Goal: Information Seeking & Learning: Compare options

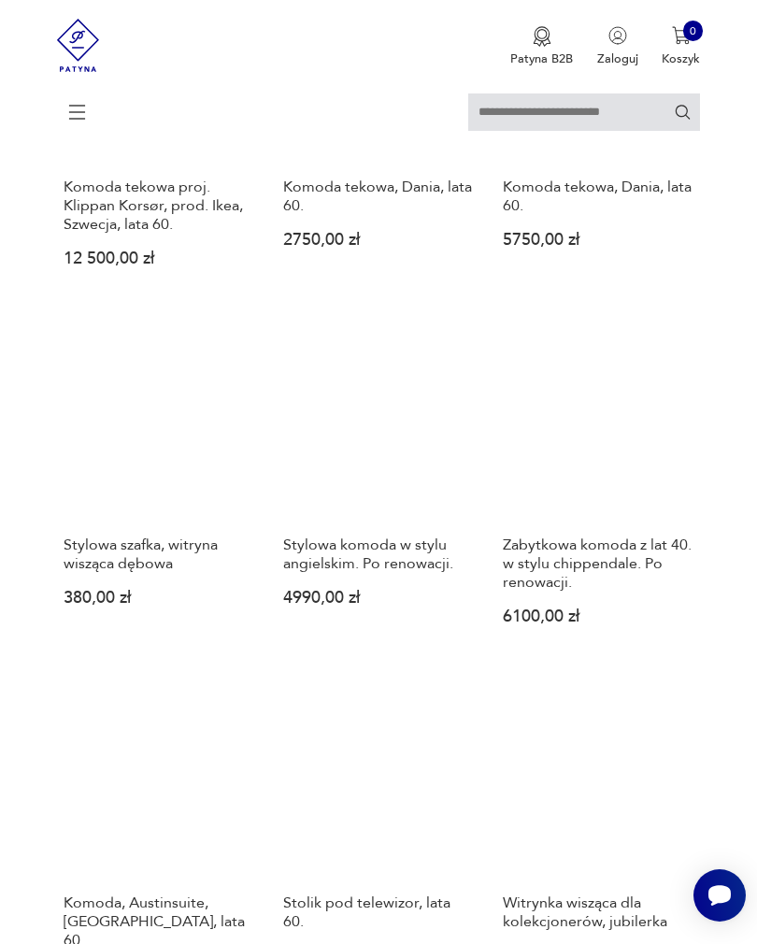
scroll to position [1459, 0]
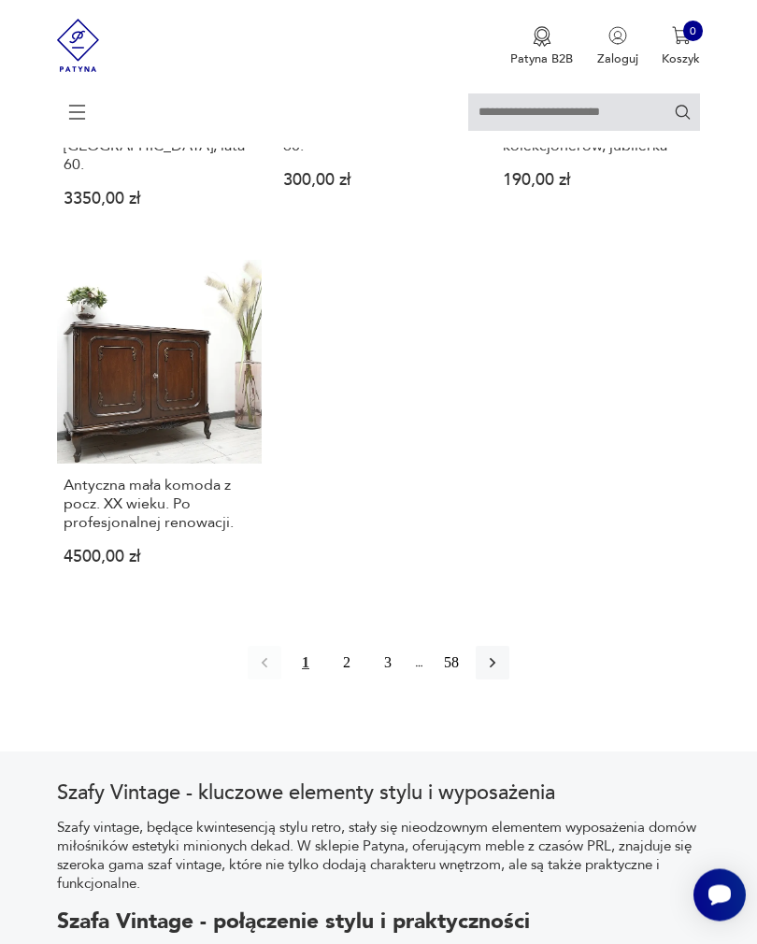
click at [349, 680] on button "2" at bounding box center [347, 664] width 34 height 34
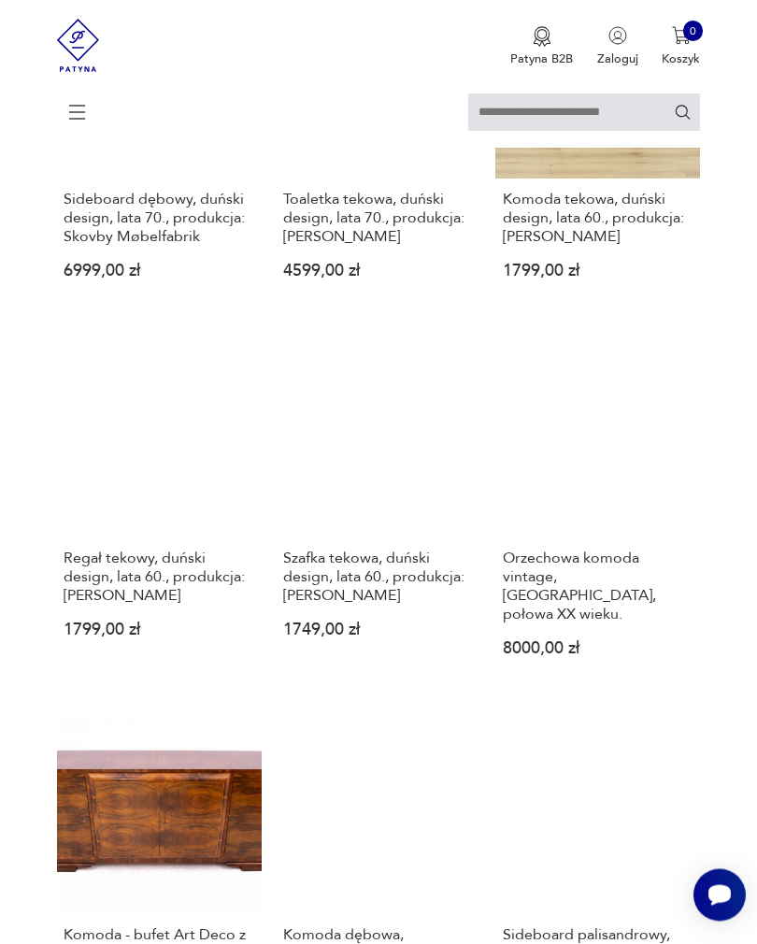
scroll to position [1146, 0]
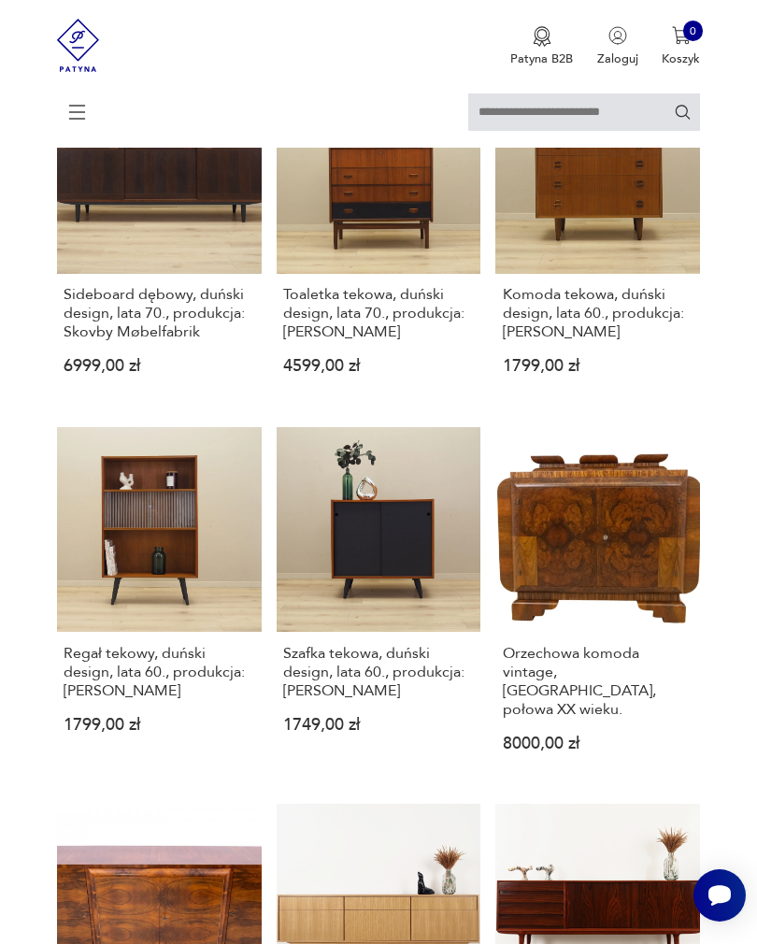
click at [597, 719] on h3 "Orzechowa komoda vintage, [GEOGRAPHIC_DATA], połowa XX wieku." at bounding box center [598, 681] width 191 height 75
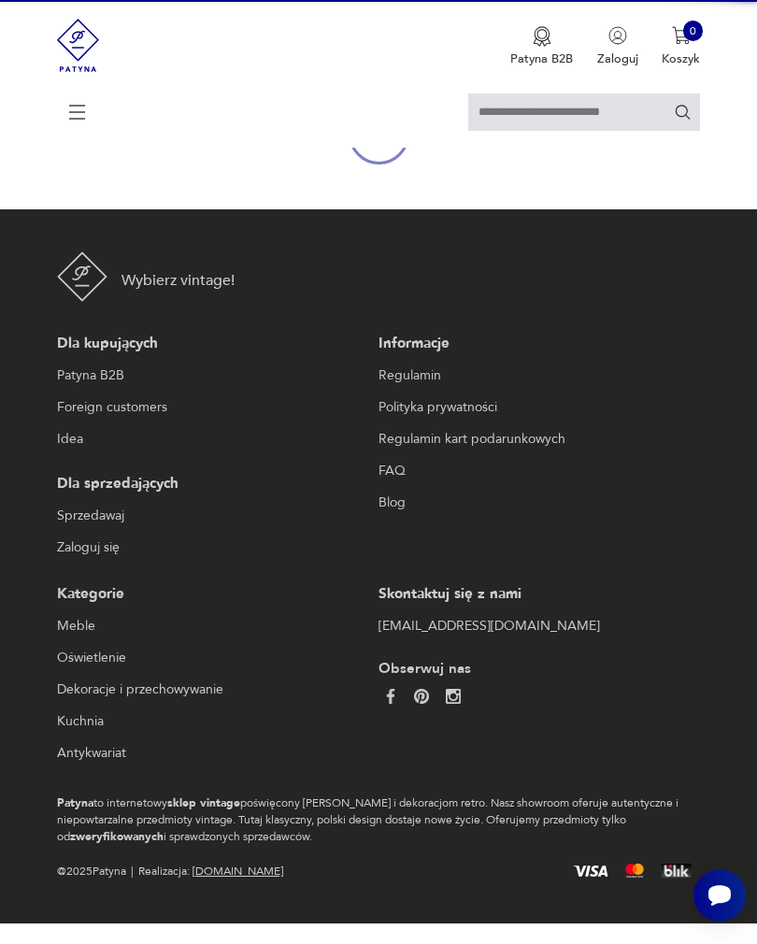
scroll to position [198, 0]
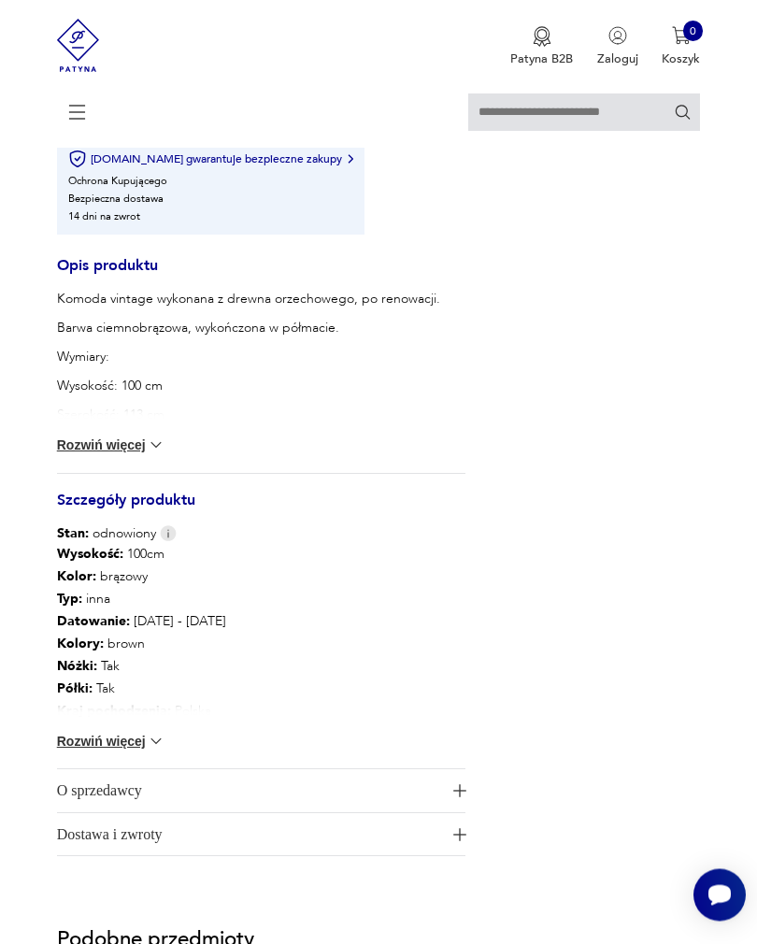
click at [129, 751] on button "Rozwiń więcej" at bounding box center [111, 742] width 108 height 19
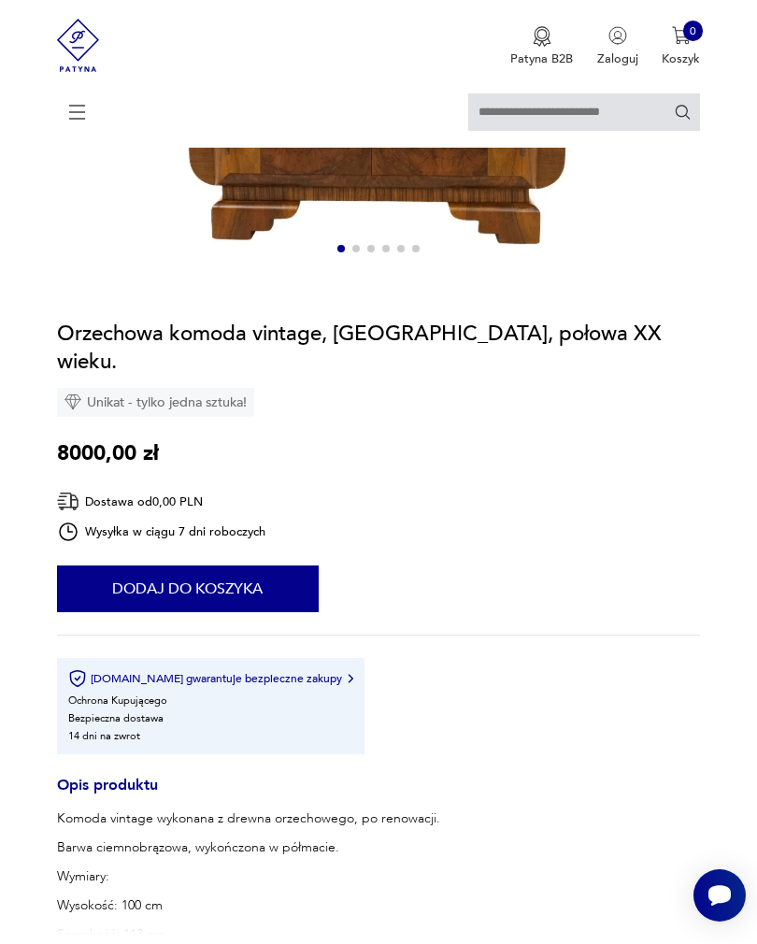
scroll to position [0, 0]
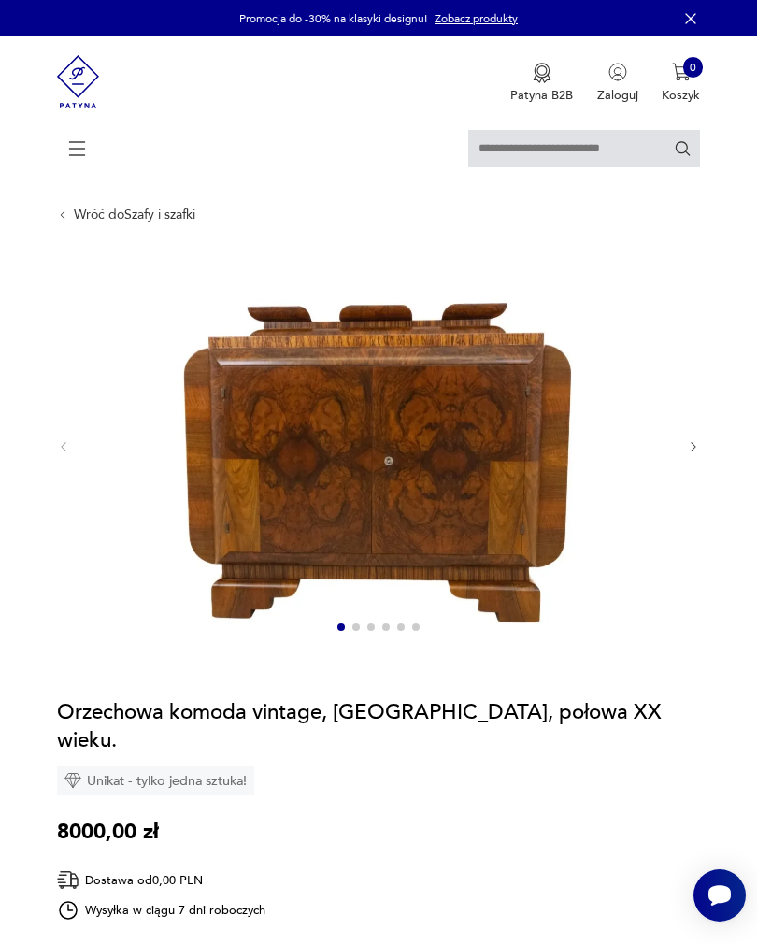
click at [696, 454] on icon "button" at bounding box center [694, 447] width 14 height 14
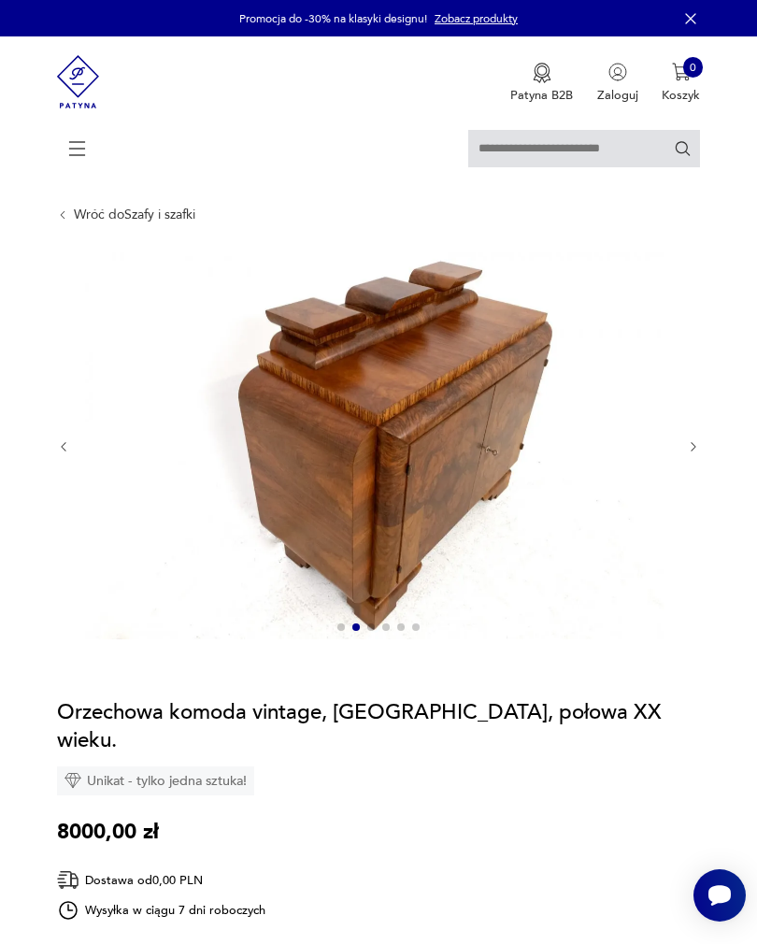
click at [687, 454] on icon "button" at bounding box center [694, 447] width 14 height 14
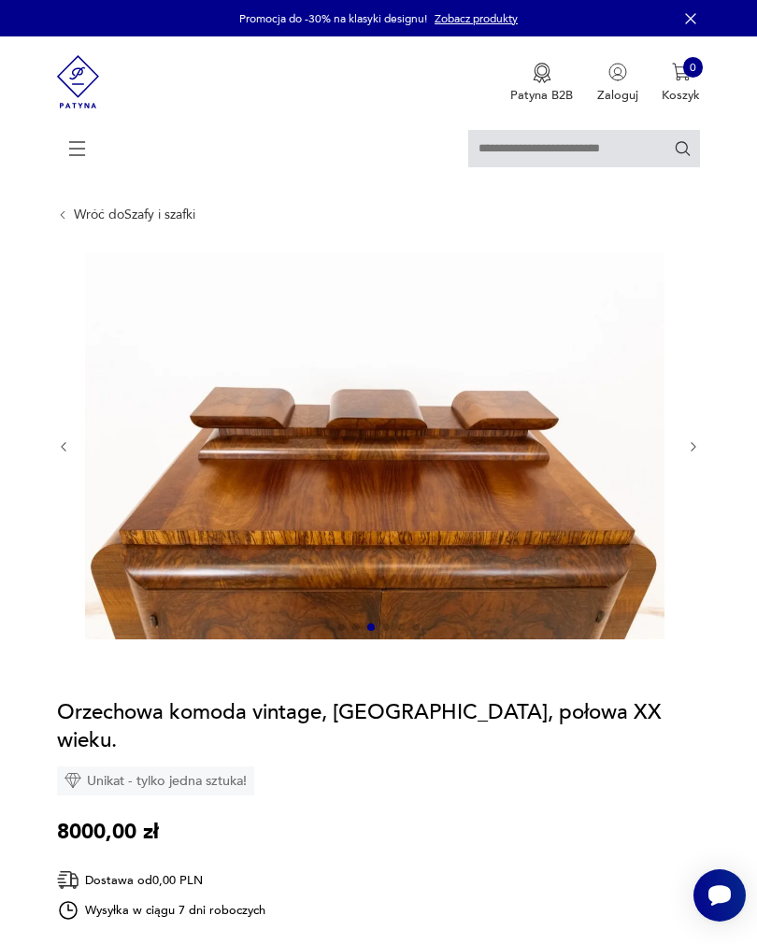
click at [682, 473] on div at bounding box center [379, 446] width 644 height 389
click at [688, 454] on icon "button" at bounding box center [694, 447] width 14 height 14
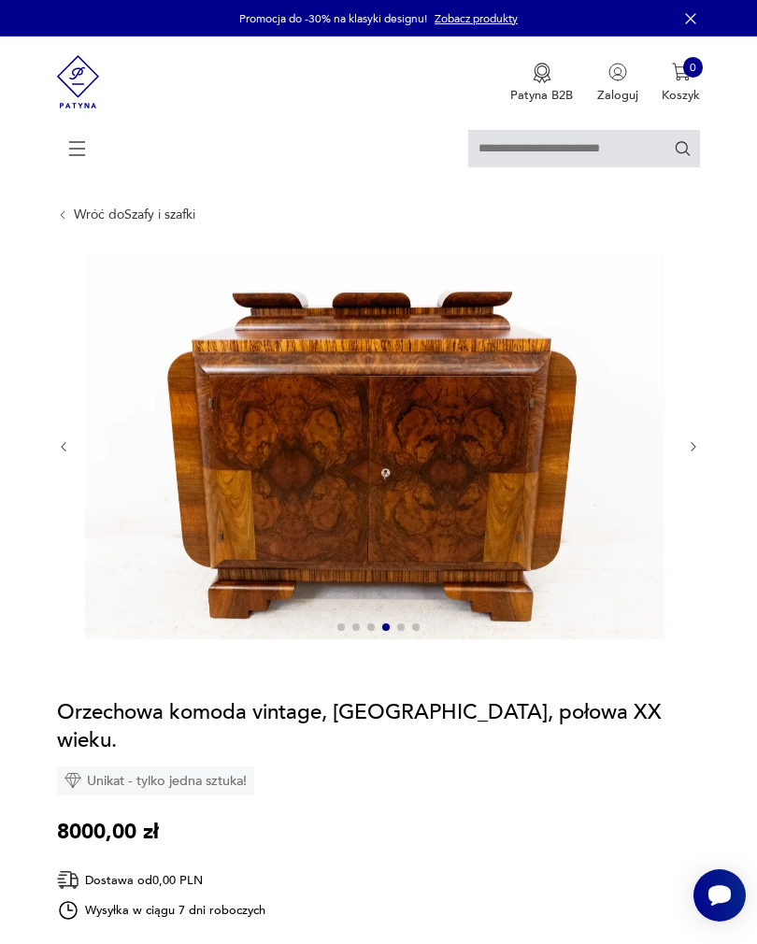
click at [686, 472] on div at bounding box center [379, 446] width 644 height 389
click at [681, 466] on div at bounding box center [379, 446] width 644 height 389
click at [695, 454] on icon "button" at bounding box center [694, 447] width 14 height 14
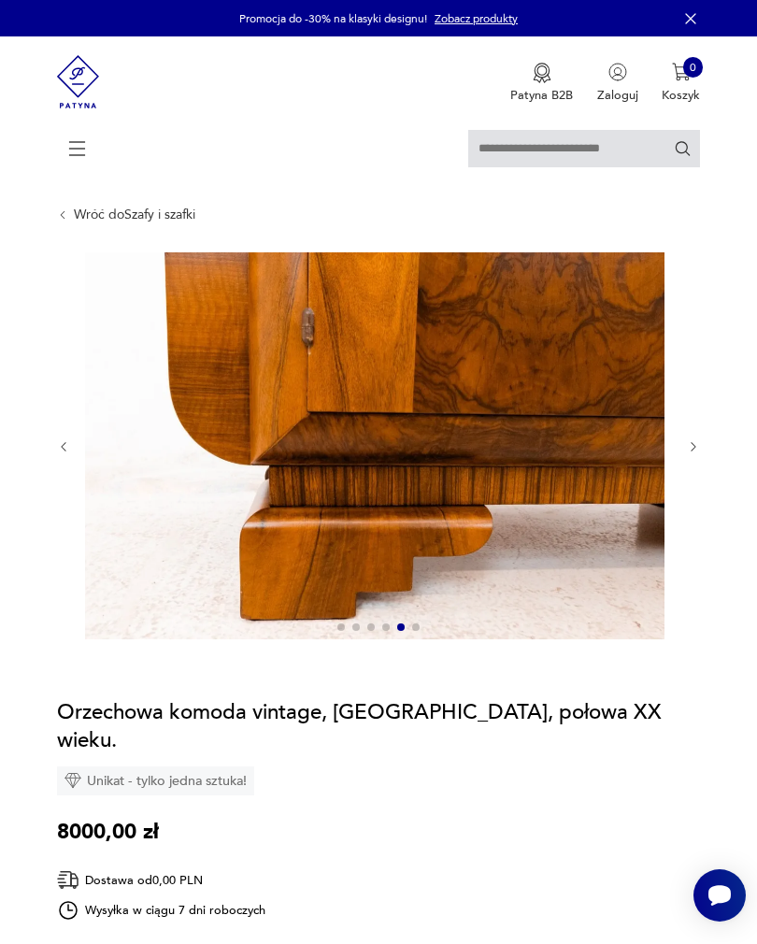
click at [697, 454] on icon "button" at bounding box center [694, 447] width 14 height 14
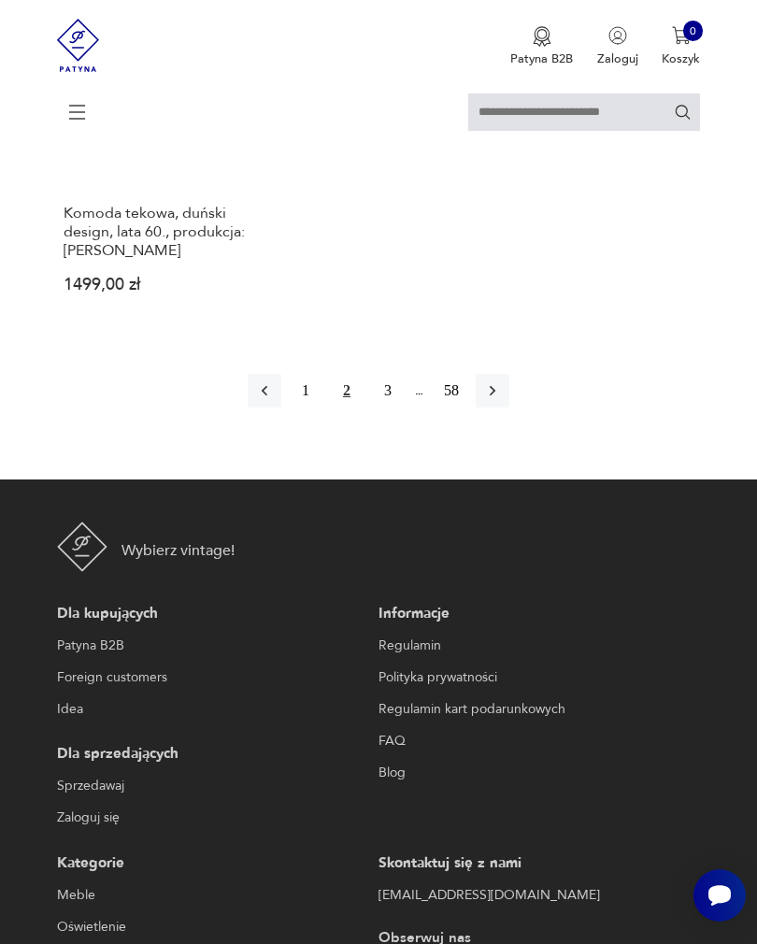
scroll to position [2589, 0]
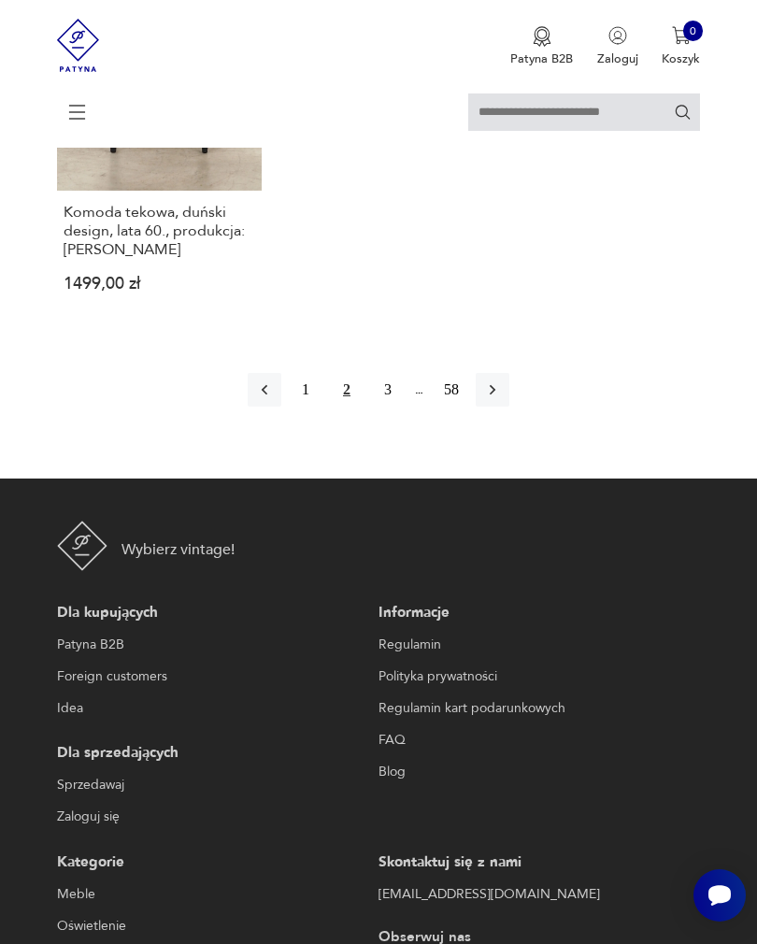
click at [394, 406] on button "3" at bounding box center [388, 390] width 34 height 34
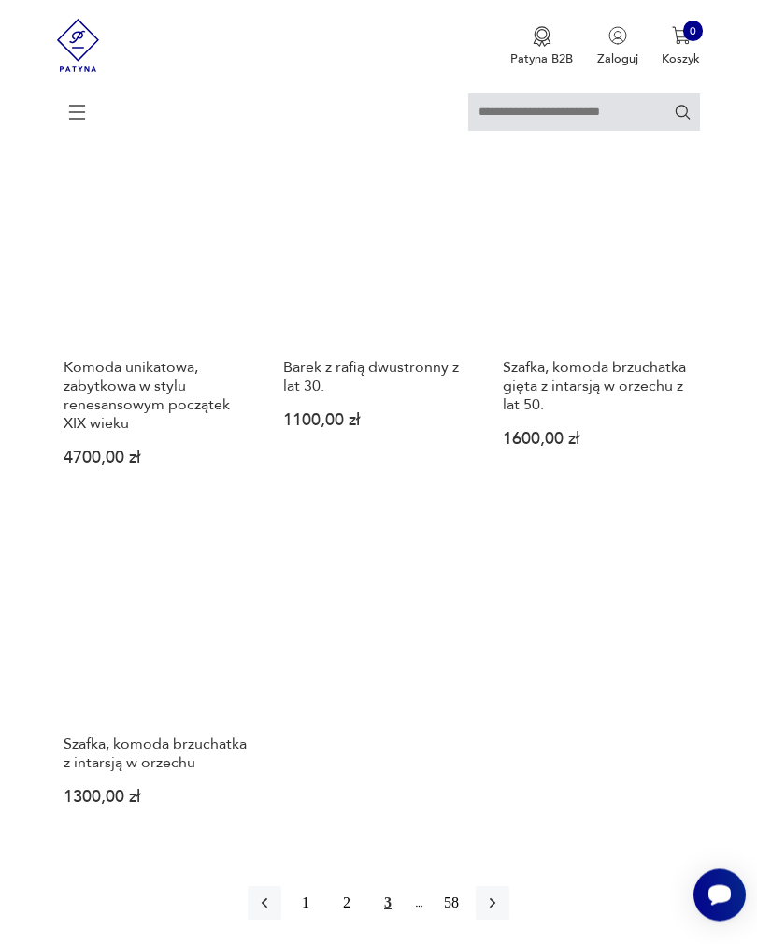
scroll to position [2012, 0]
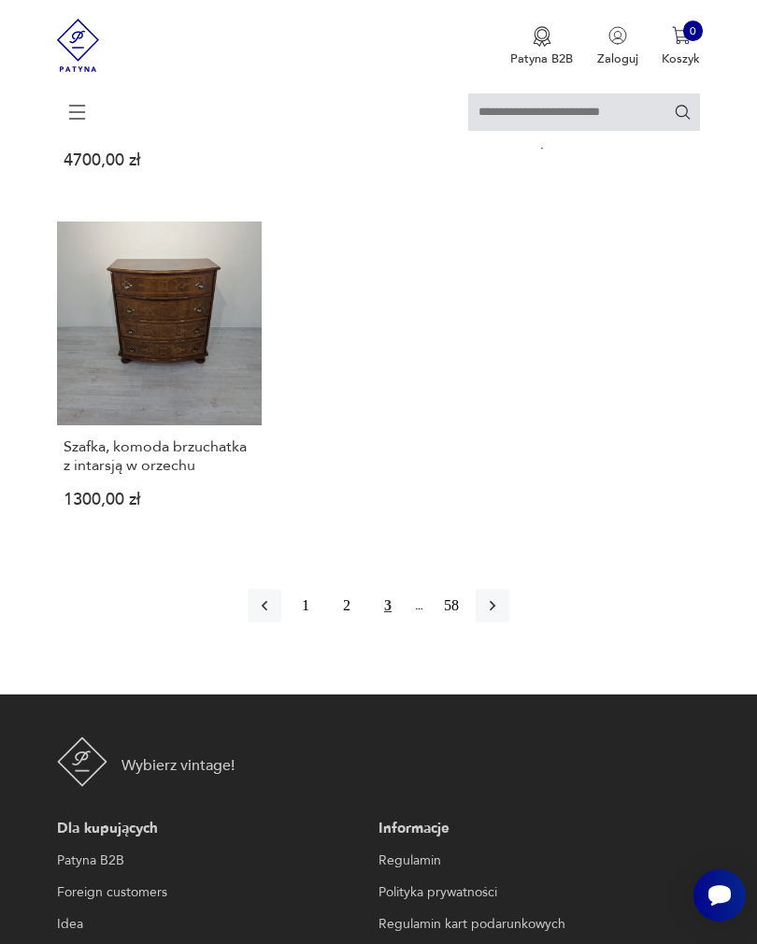
click at [502, 615] on icon "button" at bounding box center [492, 605] width 19 height 19
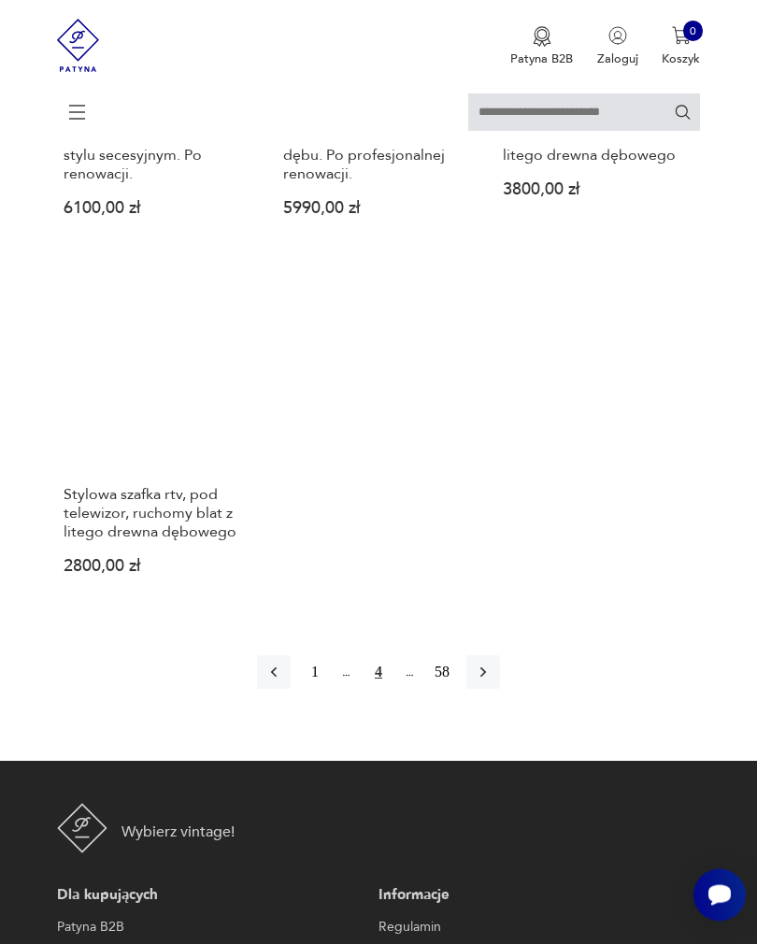
scroll to position [2234, 0]
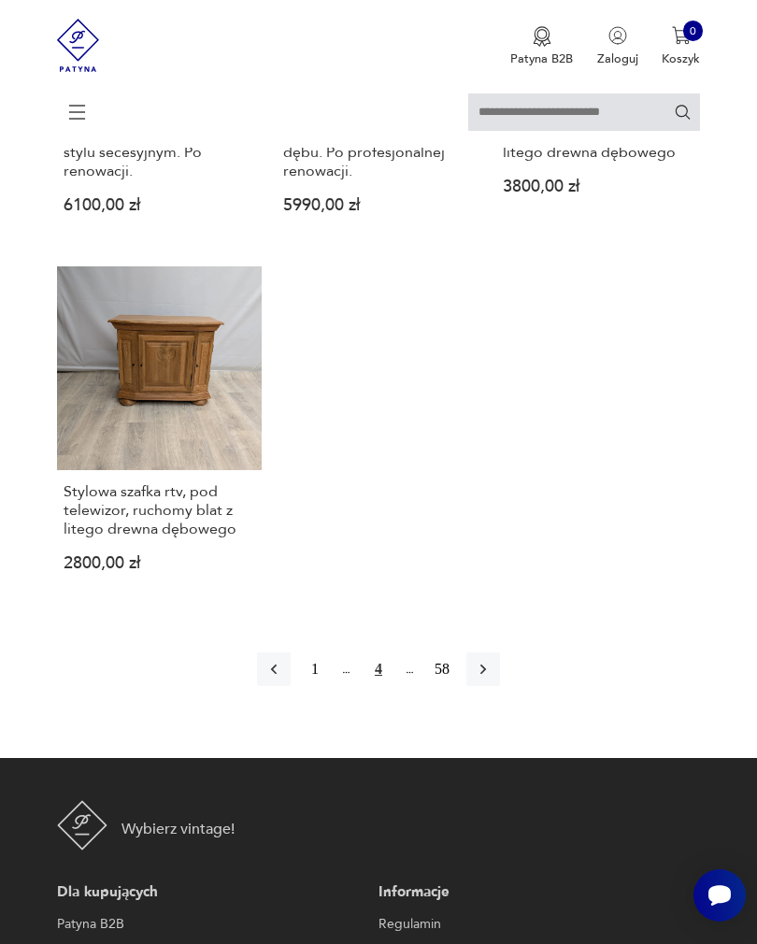
click at [500, 686] on button "button" at bounding box center [483, 669] width 34 height 34
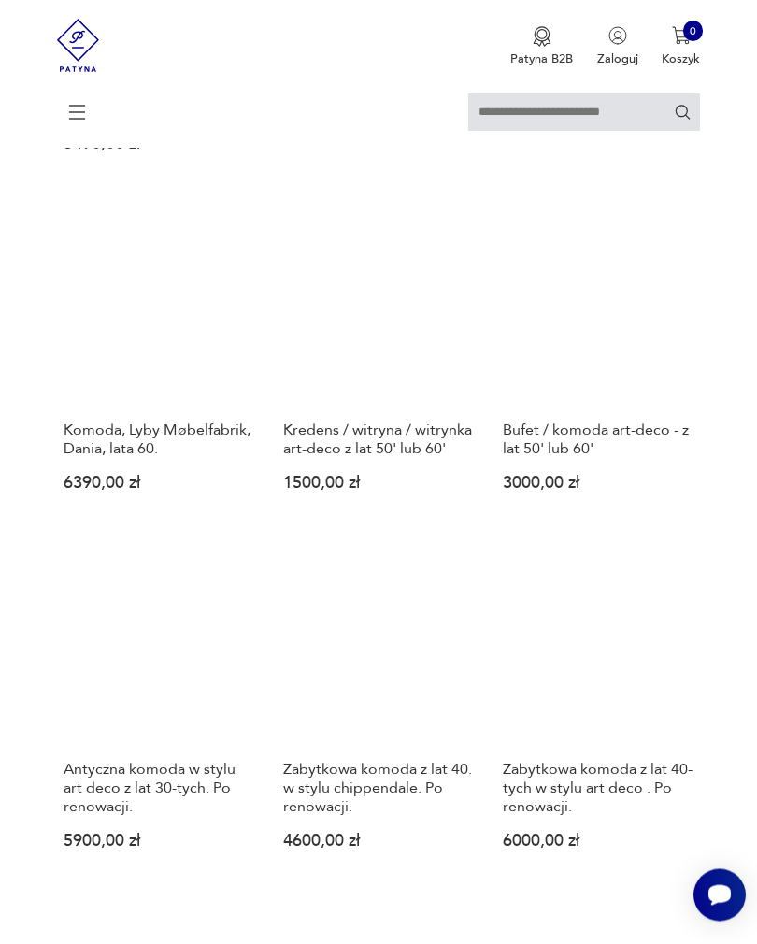
scroll to position [1637, 0]
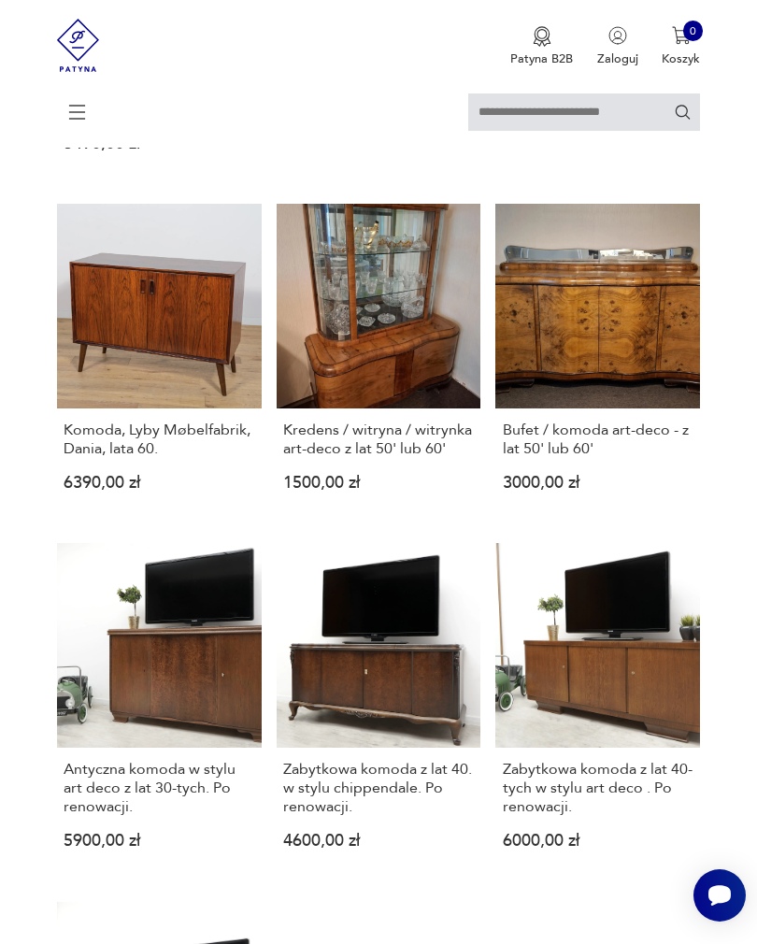
click at [647, 420] on link "Bufet / komoda art-deco - z lat 50' lub 60' 3000,00 zł" at bounding box center [597, 362] width 205 height 316
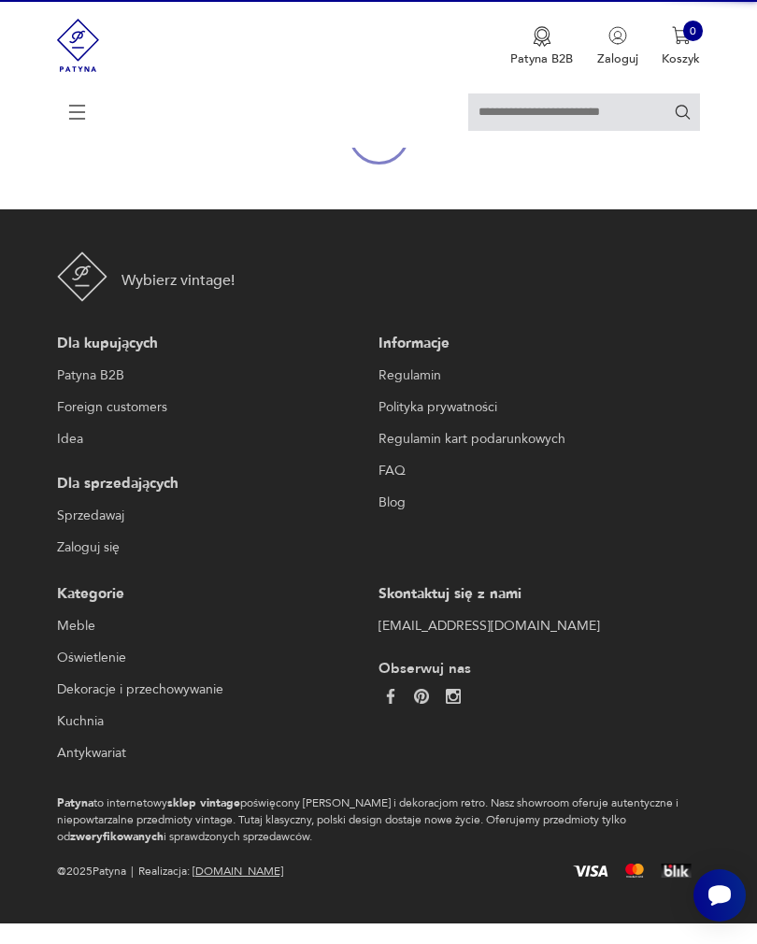
scroll to position [198, 0]
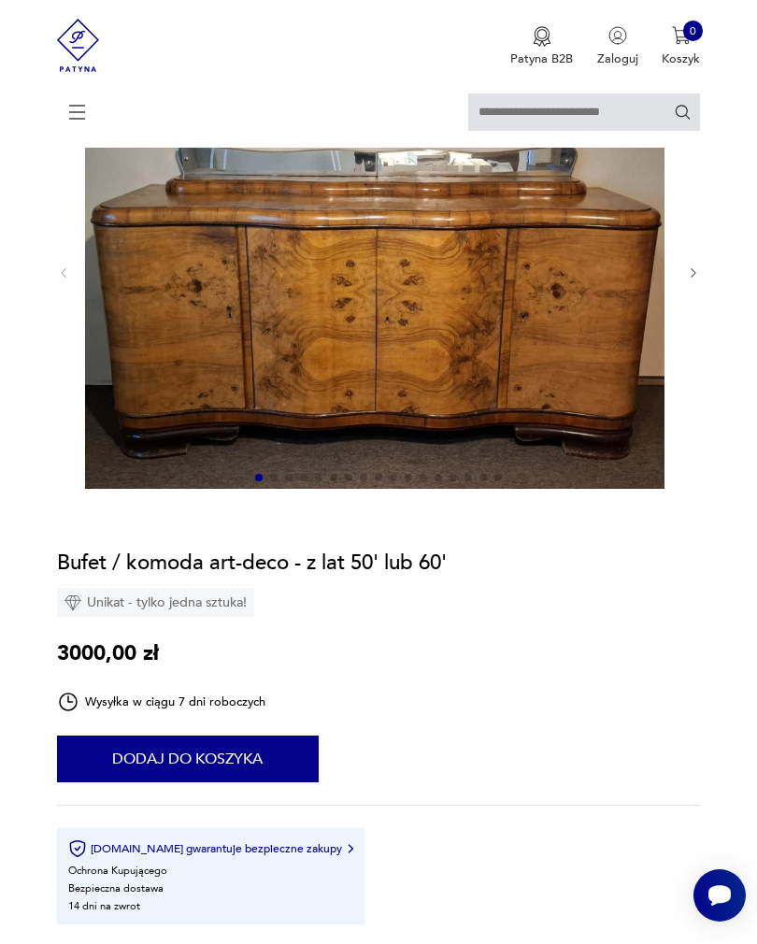
click at [574, 371] on img at bounding box center [374, 271] width 579 height 434
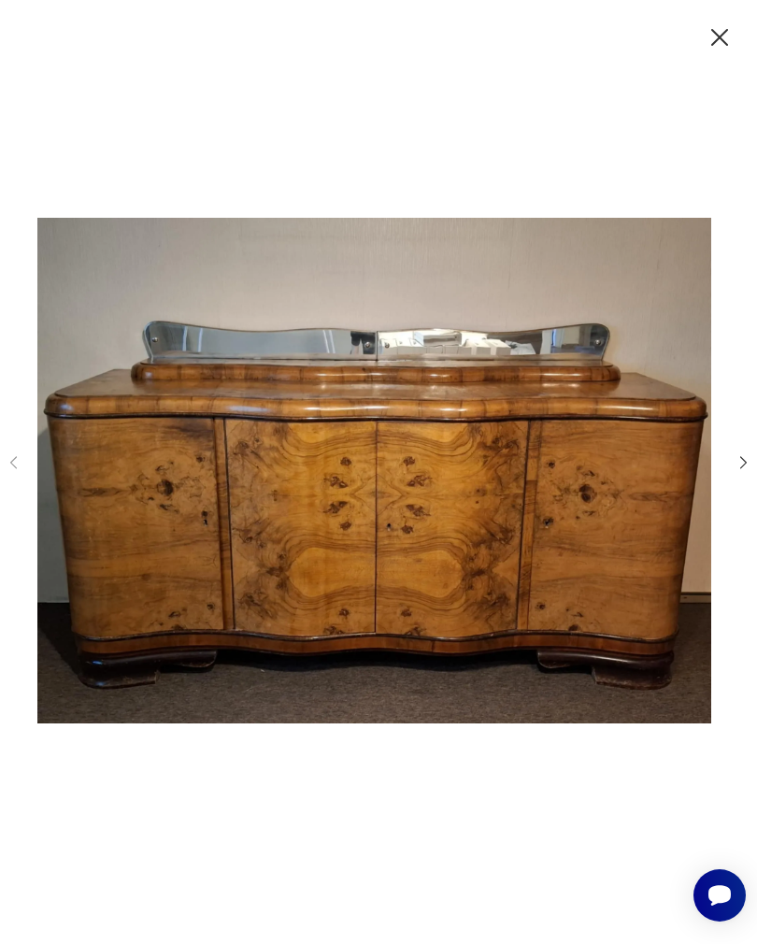
click at [735, 472] on icon "button" at bounding box center [743, 463] width 18 height 18
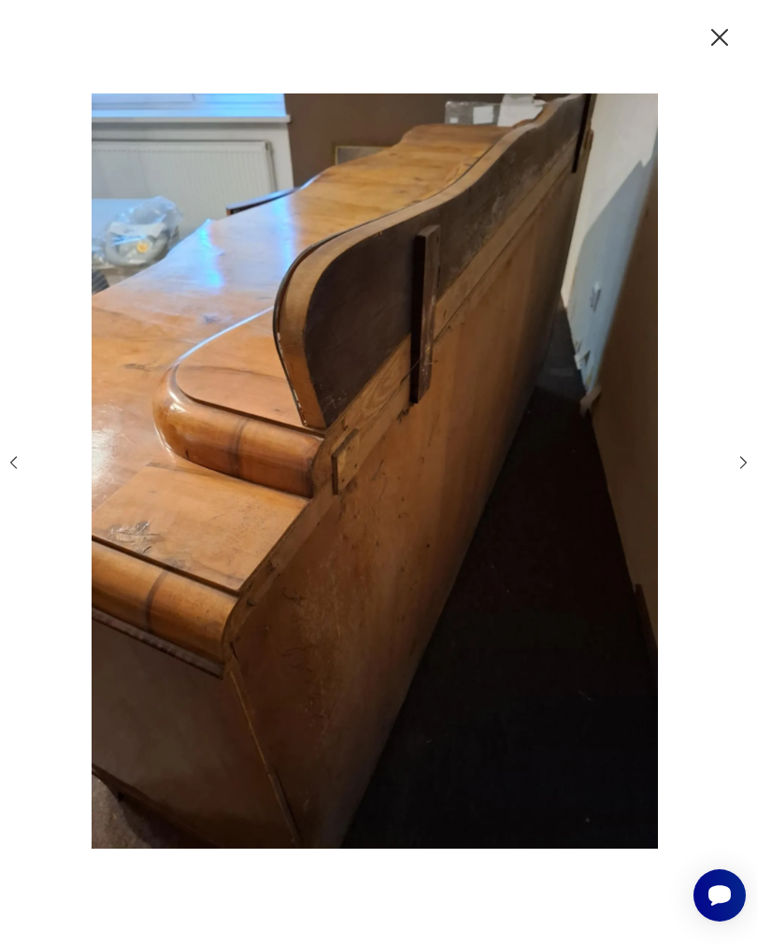
click at [729, 483] on div at bounding box center [378, 472] width 747 height 758
click at [729, 482] on div at bounding box center [378, 472] width 747 height 758
click at [7, 470] on icon "button" at bounding box center [14, 463] width 18 height 18
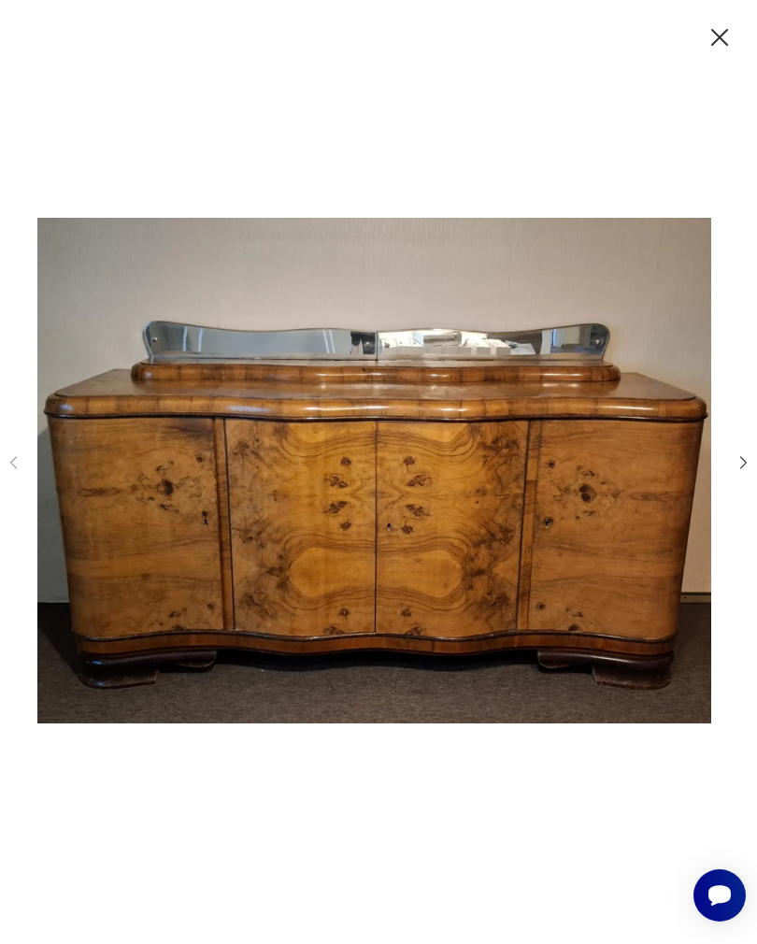
click at [26, 477] on div at bounding box center [378, 472] width 747 height 758
click at [718, 36] on icon "button" at bounding box center [719, 37] width 30 height 30
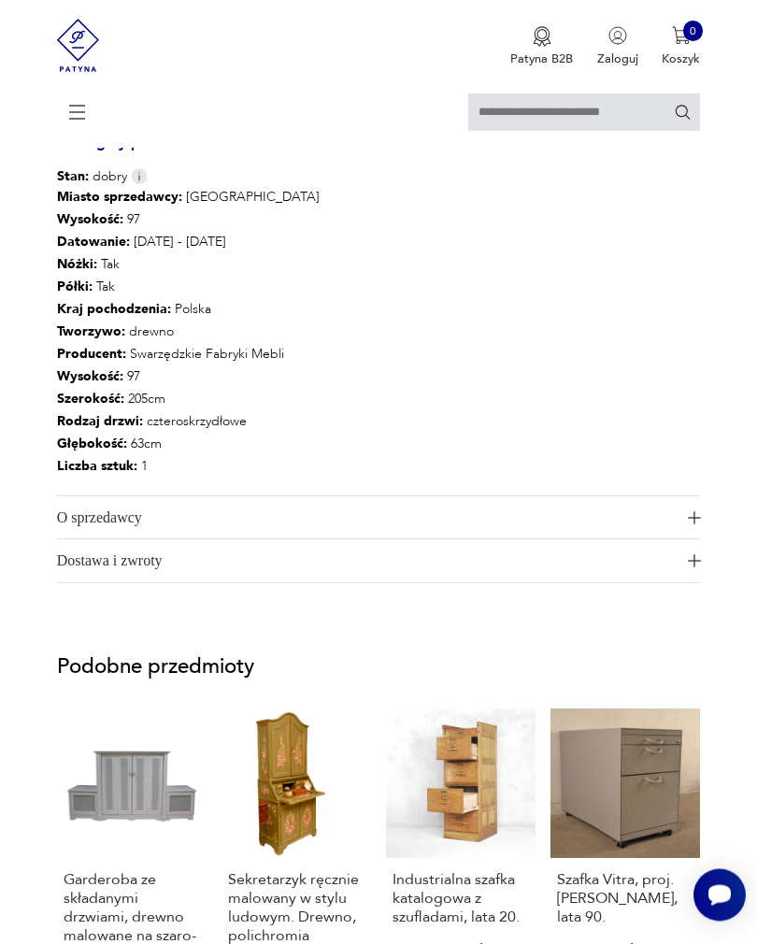
scroll to position [1265, 0]
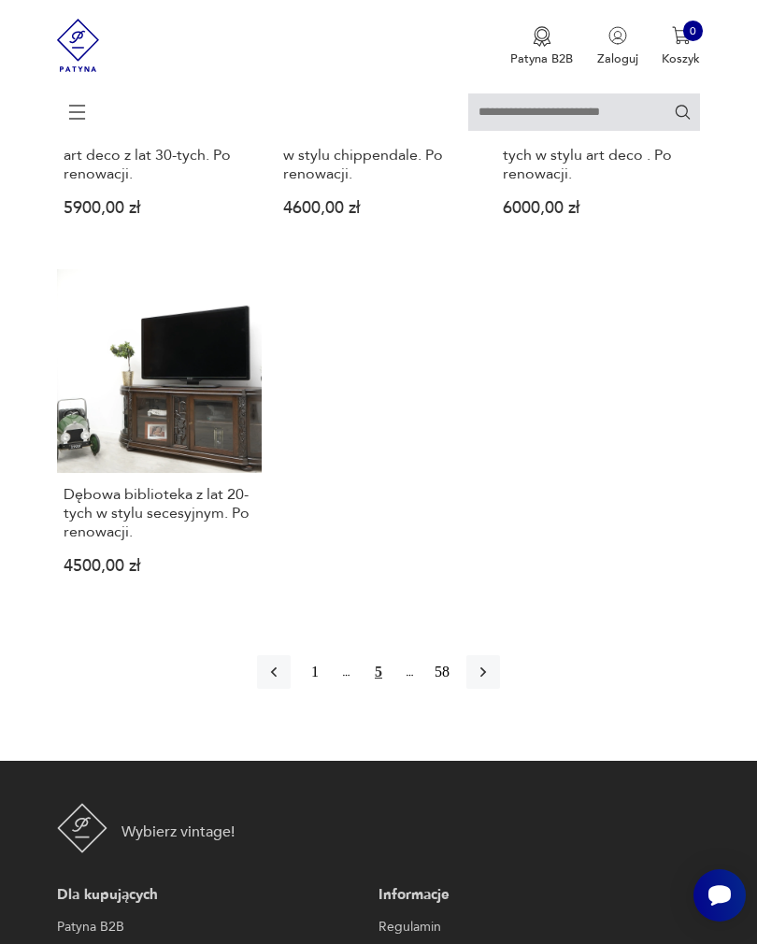
scroll to position [2274, 0]
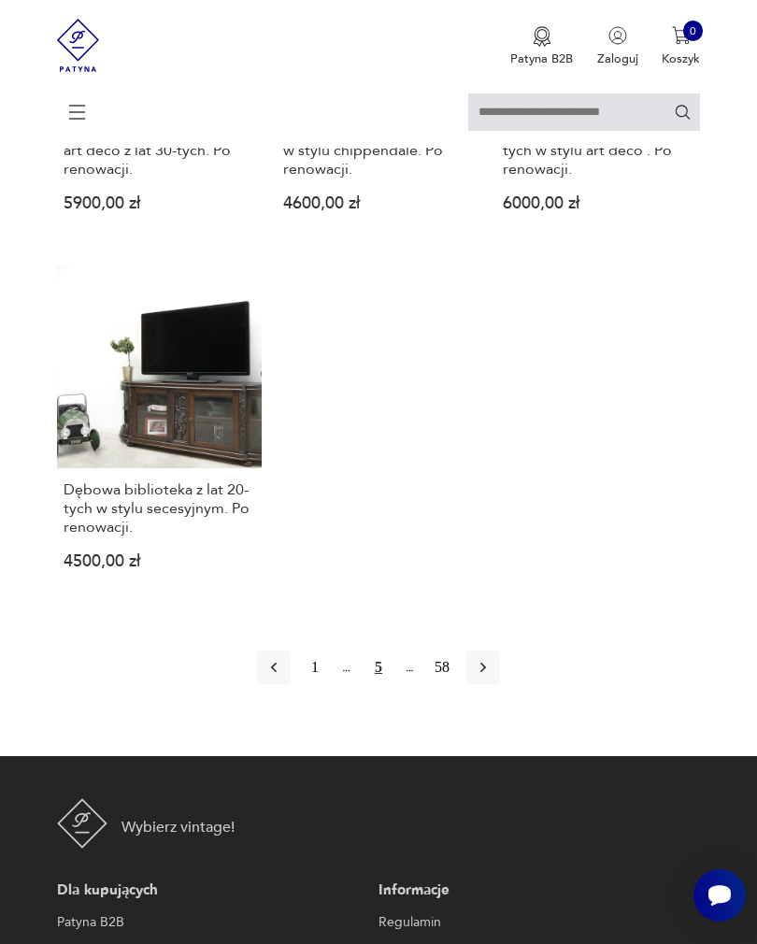
click at [492, 676] on icon "button" at bounding box center [483, 667] width 19 height 19
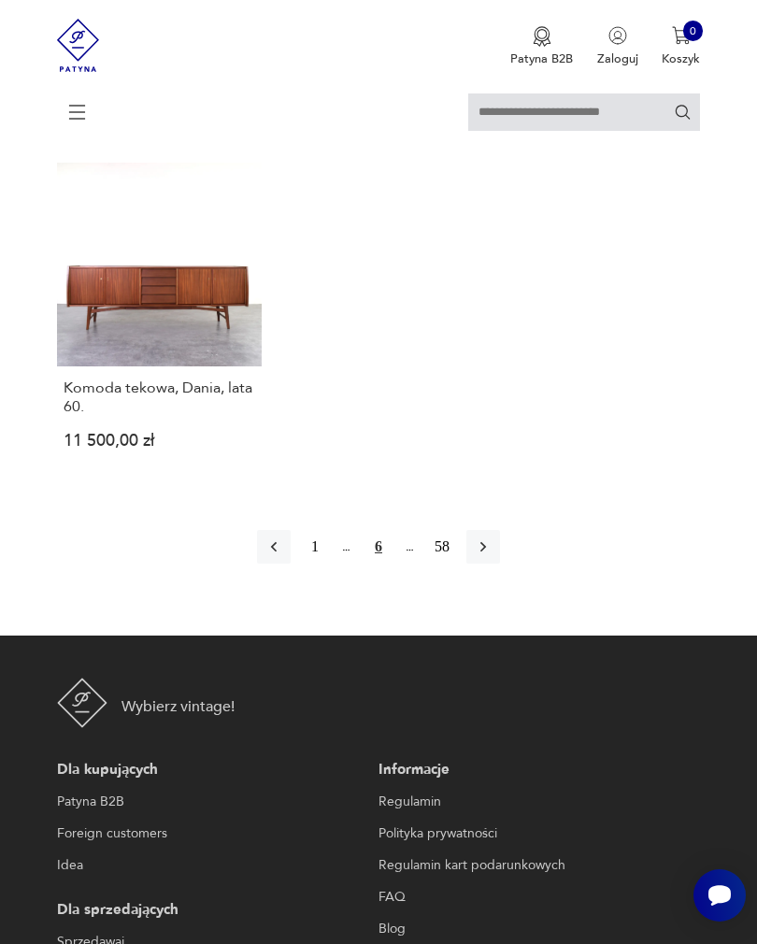
scroll to position [2355, 0]
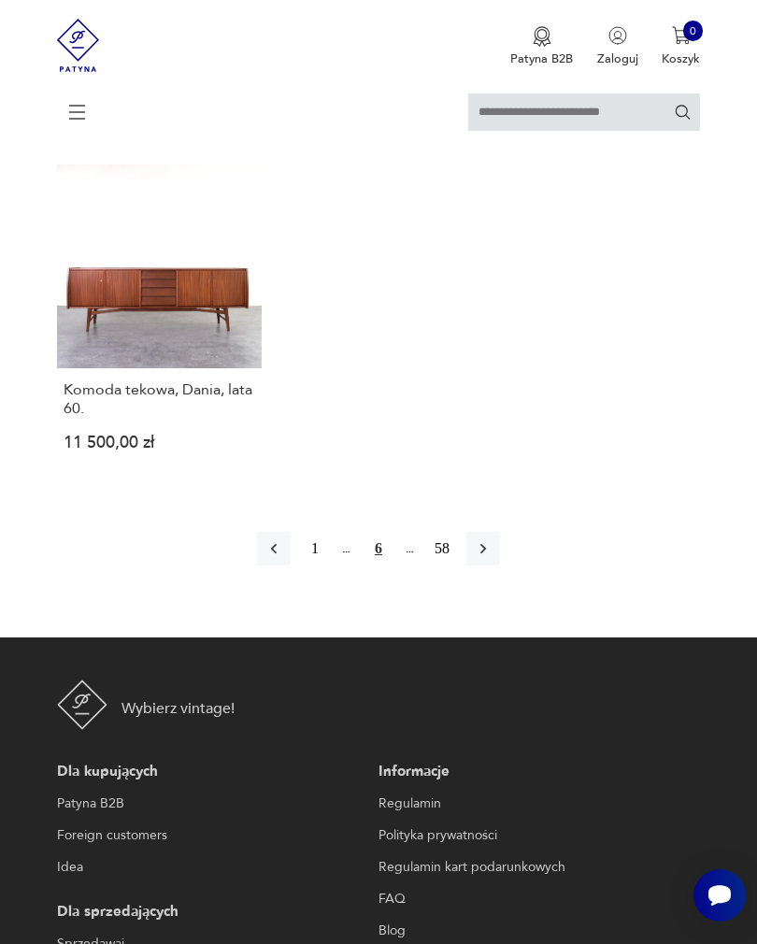
click at [492, 558] on icon "button" at bounding box center [483, 548] width 19 height 19
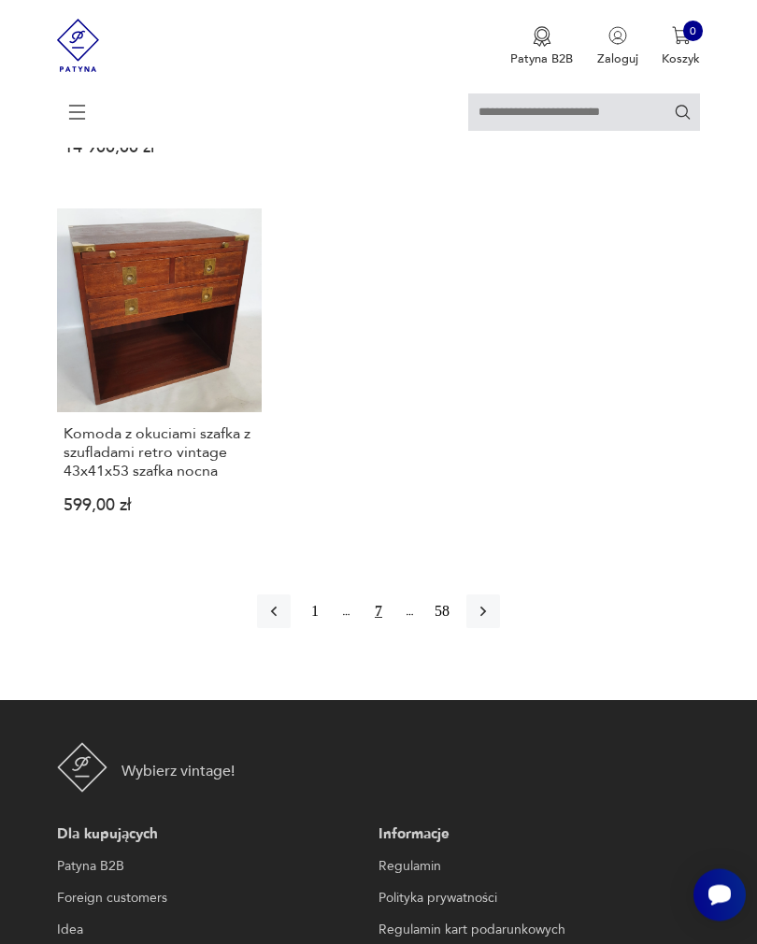
scroll to position [2349, 0]
click at [492, 620] on icon "button" at bounding box center [483, 611] width 19 height 19
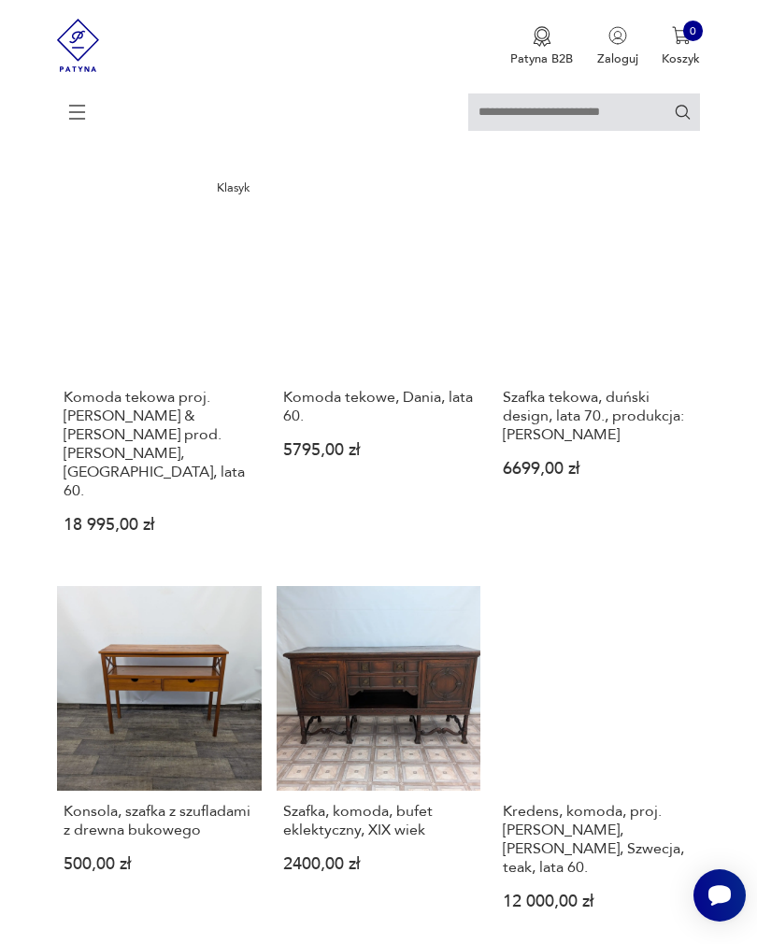
scroll to position [367, 0]
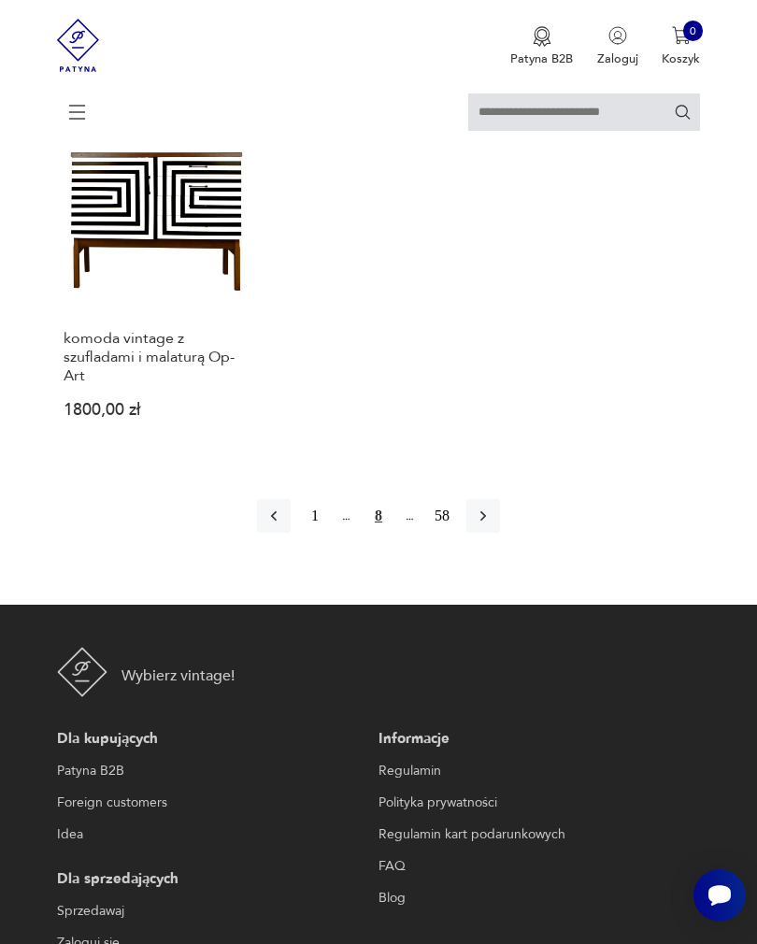
click at [492, 525] on icon "button" at bounding box center [483, 515] width 19 height 19
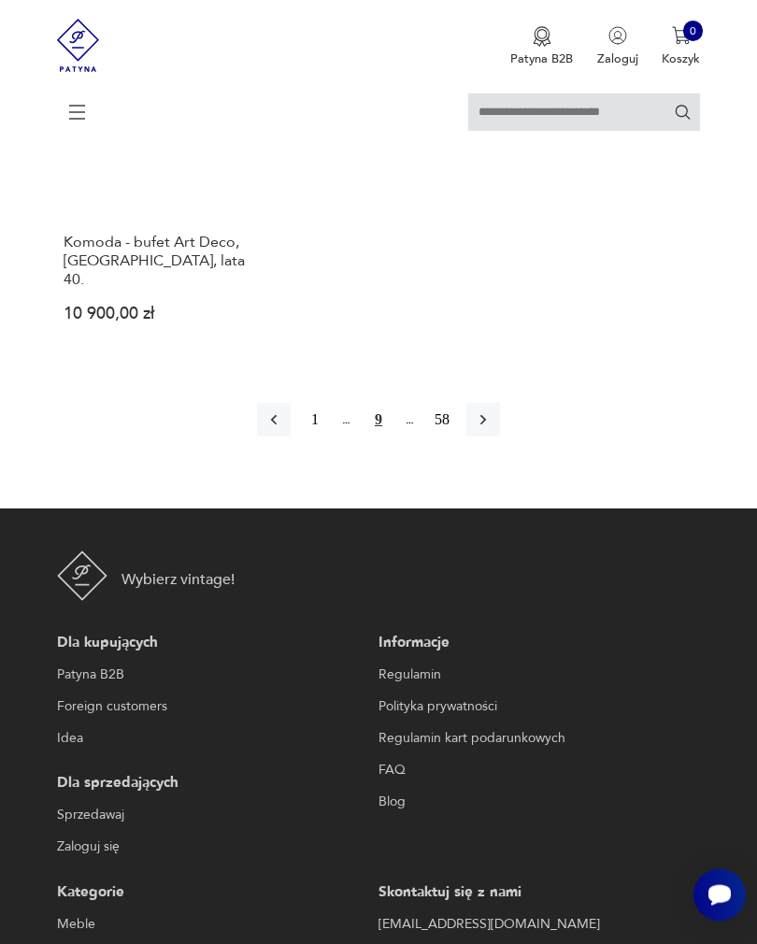
scroll to position [2630, 0]
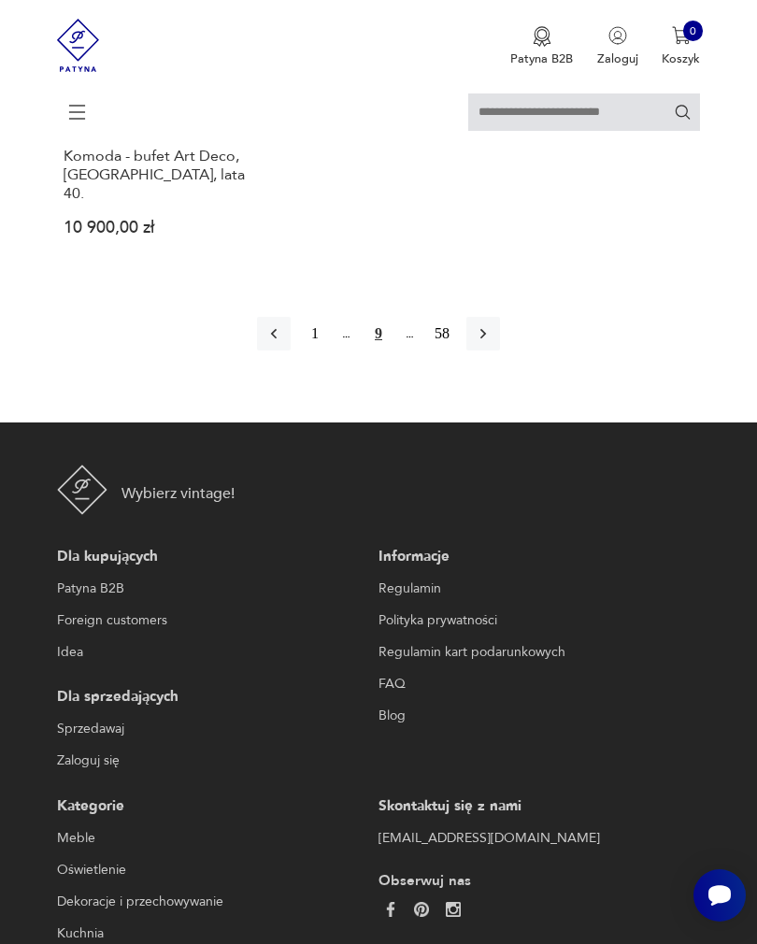
click at [454, 350] on button "58" at bounding box center [442, 334] width 34 height 34
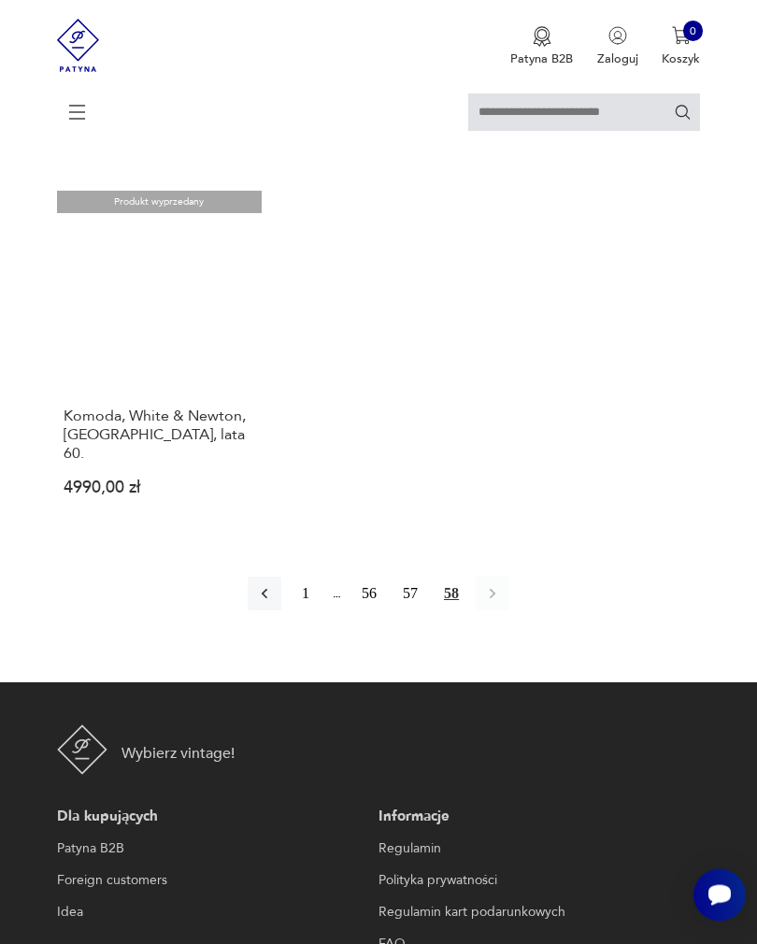
scroll to position [941, 0]
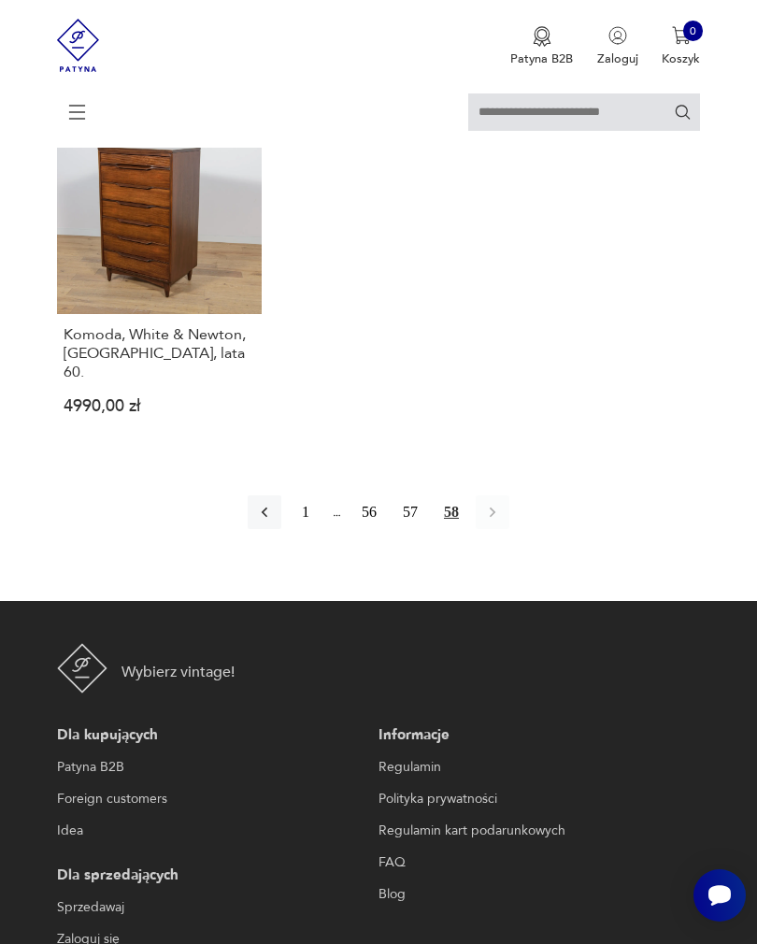
click at [418, 529] on button "57" at bounding box center [410, 512] width 34 height 34
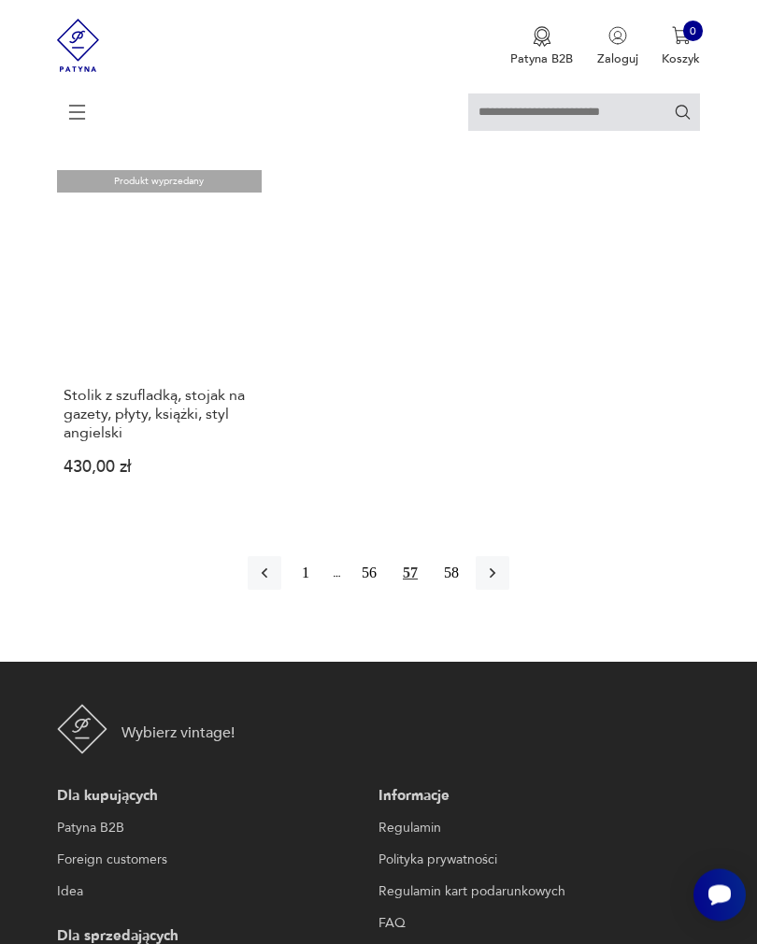
scroll to position [2359, 0]
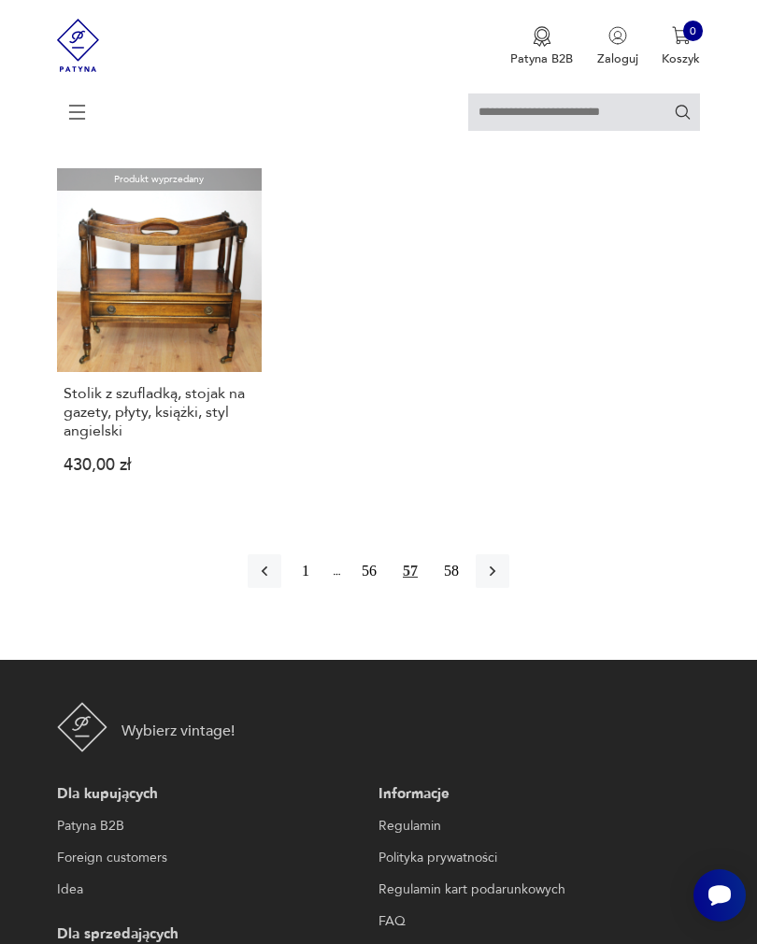
click at [367, 588] on button "56" at bounding box center [369, 571] width 34 height 34
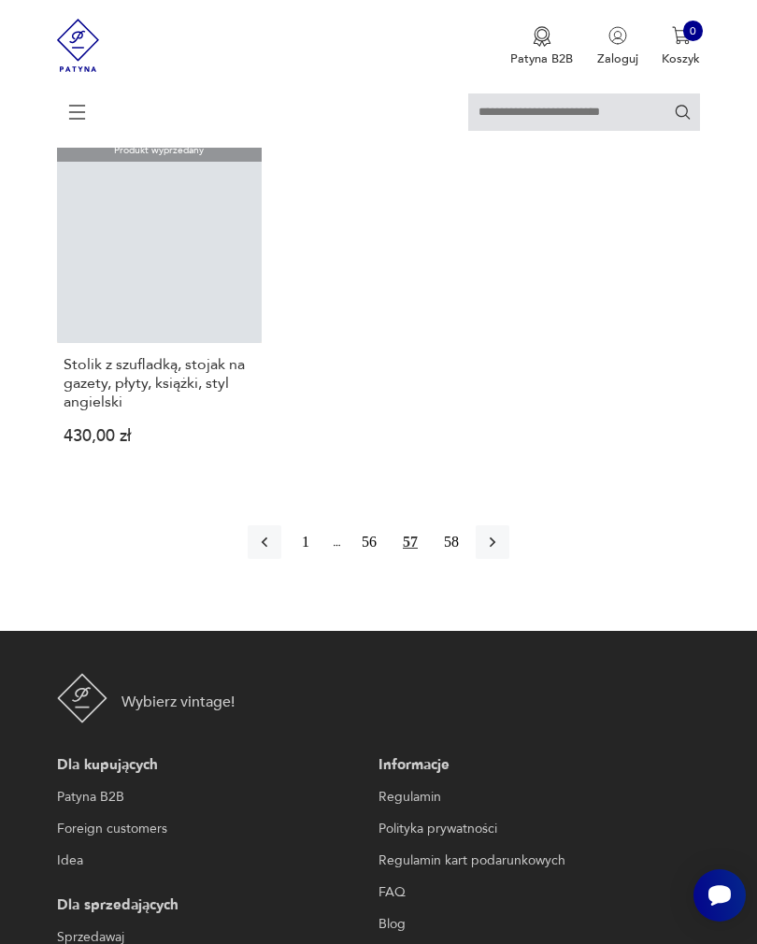
scroll to position [738, 0]
